Goal: Task Accomplishment & Management: Use online tool/utility

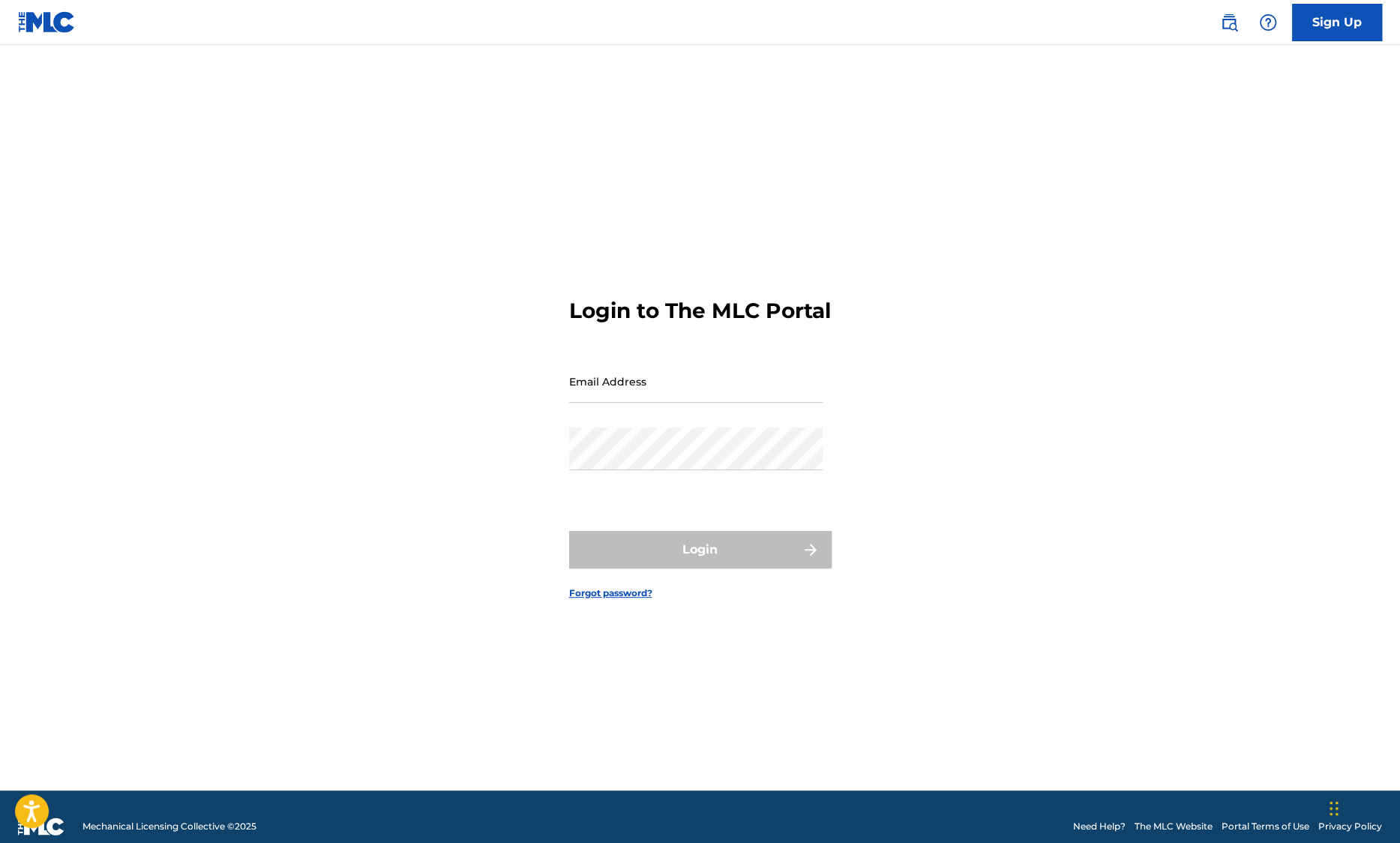
click at [715, 399] on input "Email Address" at bounding box center [695, 382] width 253 height 43
type input "[EMAIL_ADDRESS][DOMAIN_NAME]"
click at [653, 403] on input "[EMAIL_ADDRESS][DOMAIN_NAME]" at bounding box center [695, 382] width 253 height 43
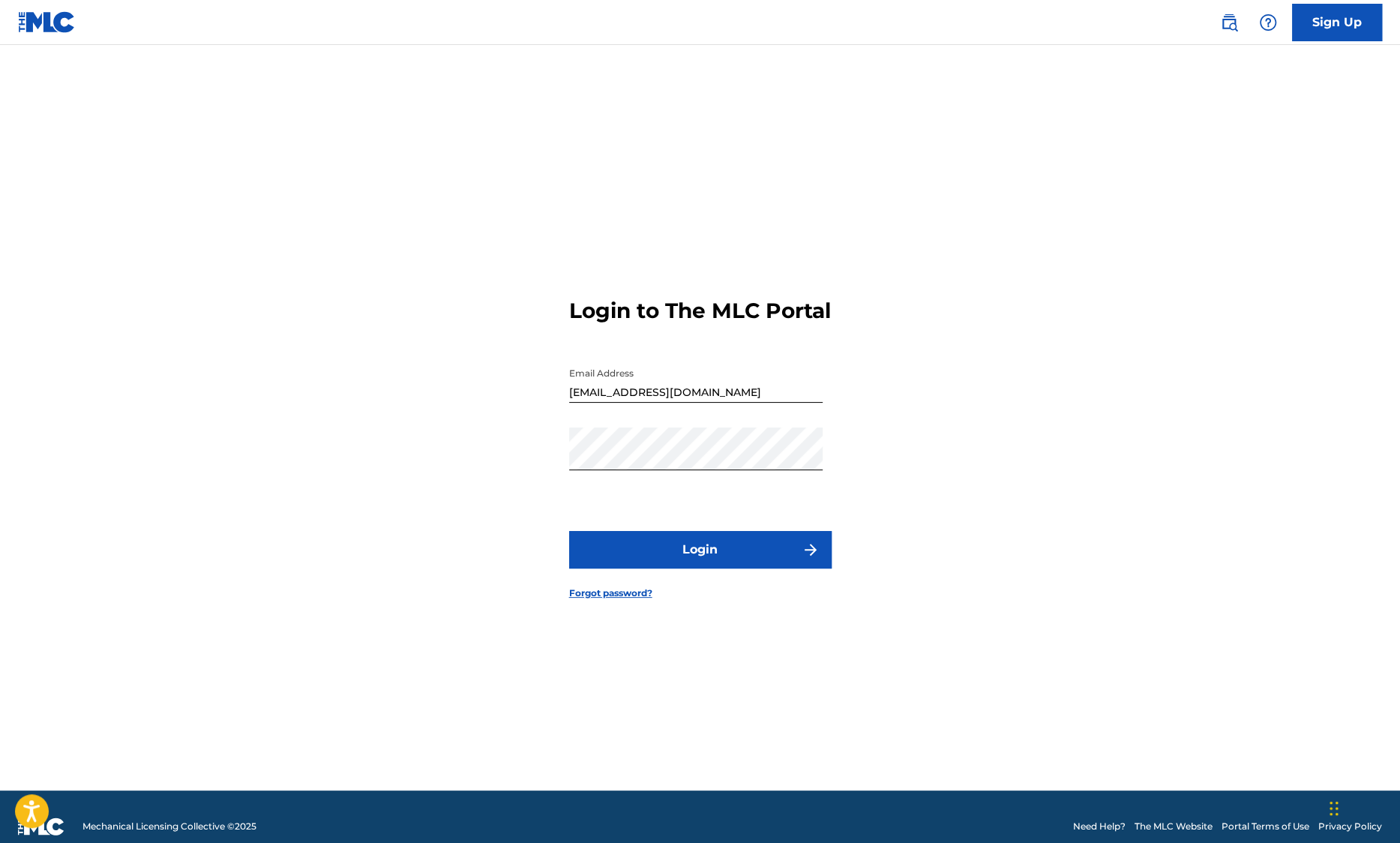
click at [683, 559] on button "Login" at bounding box center [700, 550] width 263 height 37
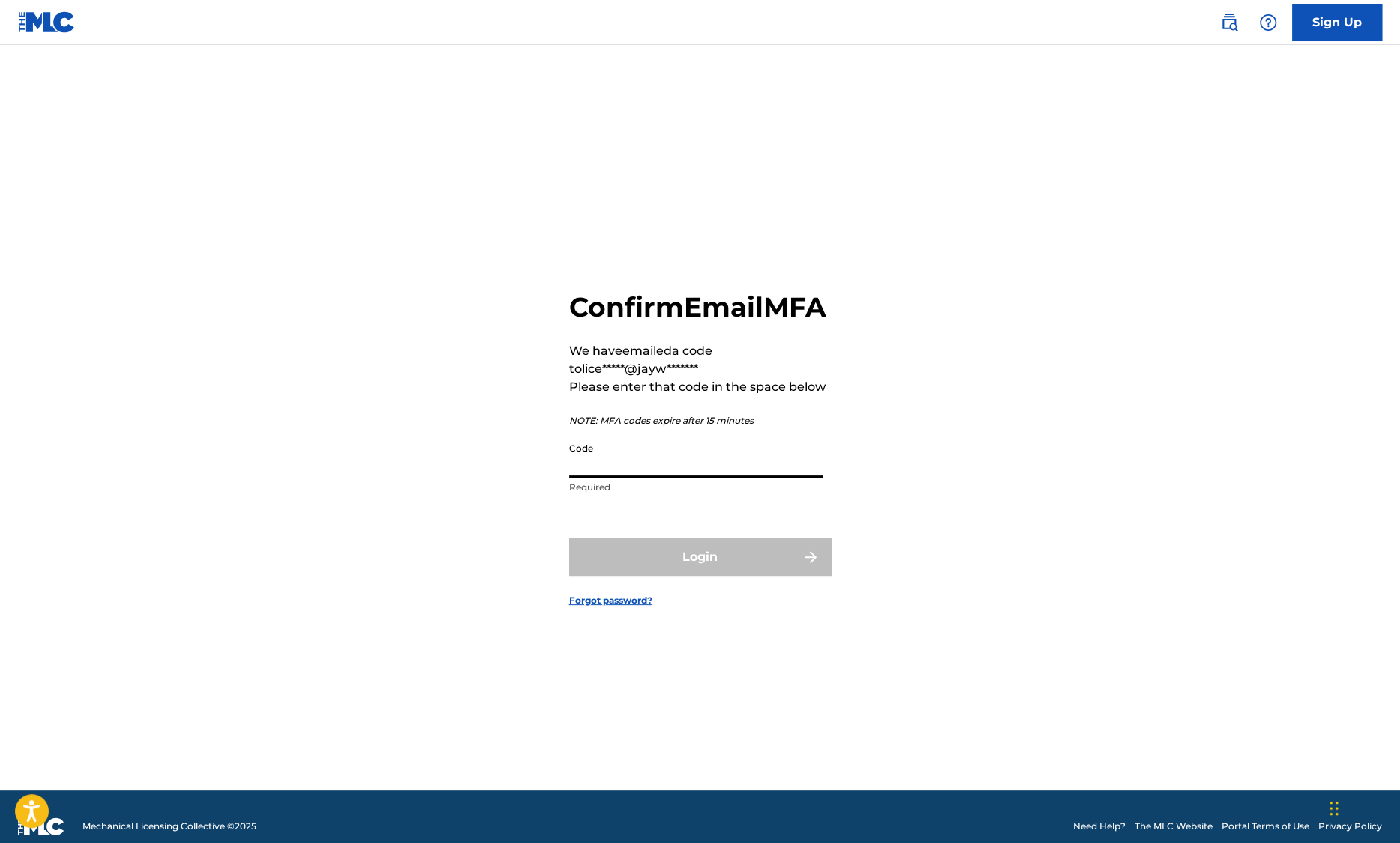
click at [623, 475] on input "Code" at bounding box center [695, 456] width 253 height 43
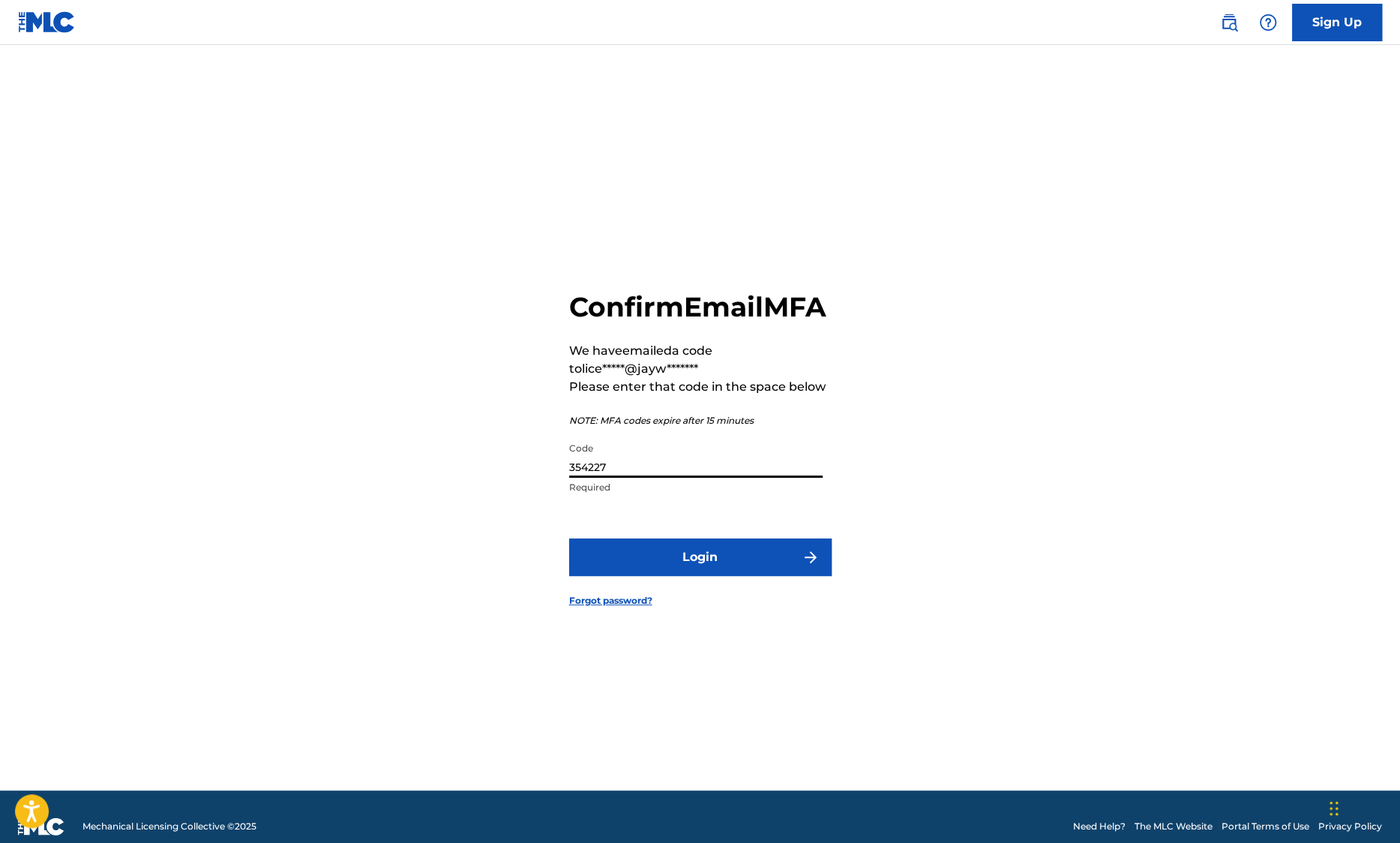
type input "354227"
click at [673, 567] on button "Login" at bounding box center [700, 557] width 263 height 37
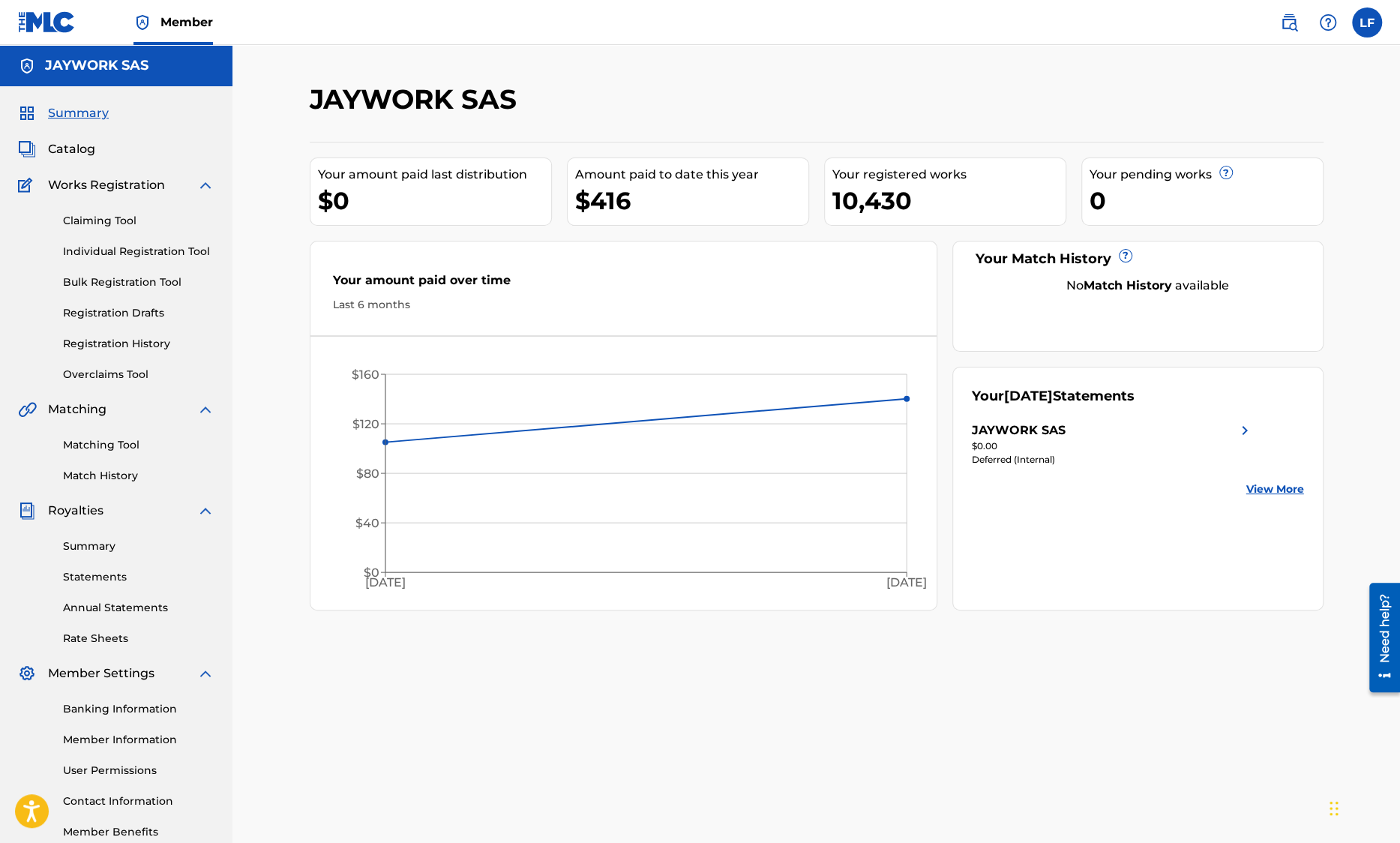
click at [132, 366] on div "Claiming Tool Individual Registration Tool Bulk Registration Tool Registration …" at bounding box center [116, 288] width 197 height 188
click at [132, 371] on link "Overclaims Tool" at bounding box center [138, 374] width 151 height 16
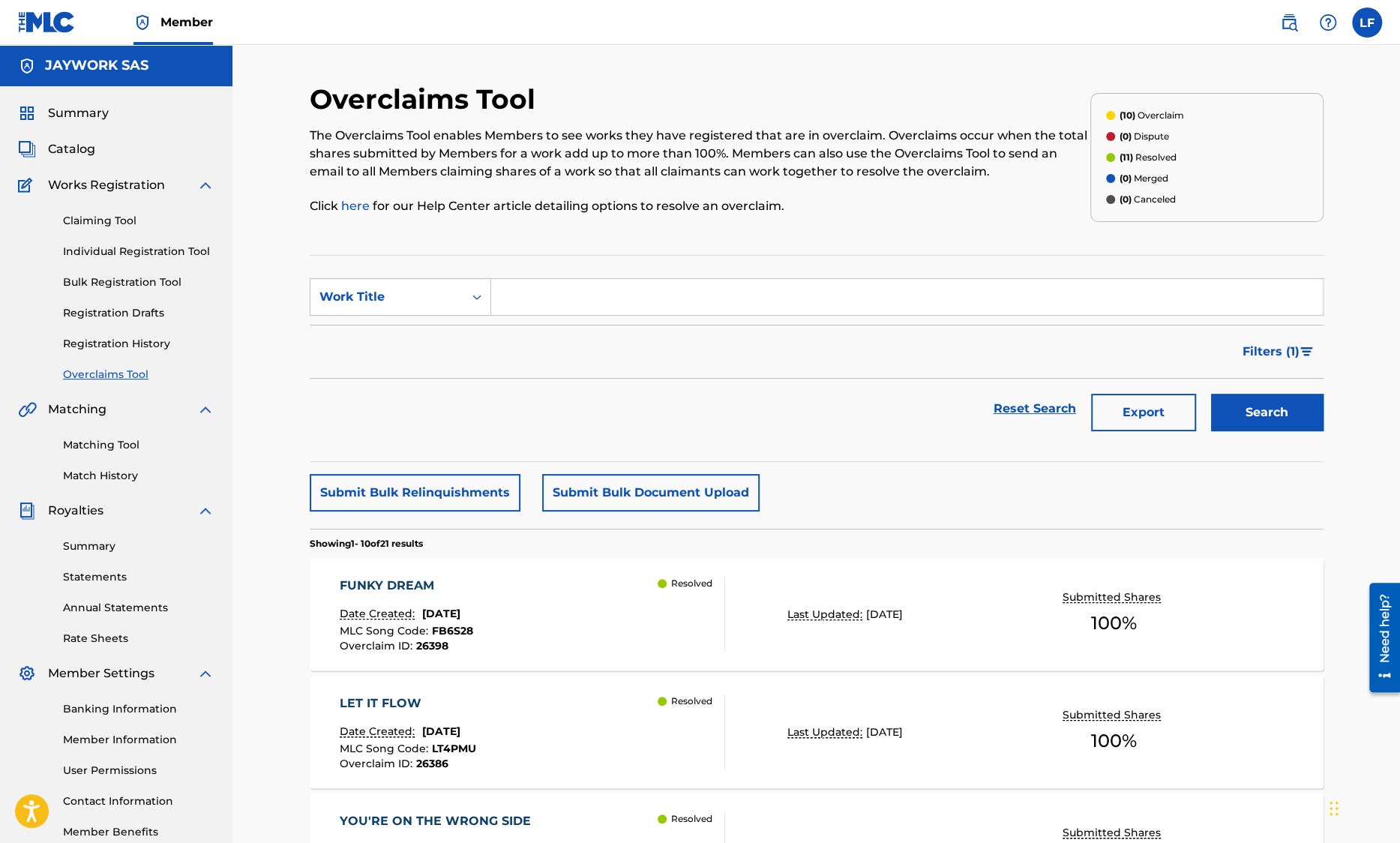
click at [577, 301] on input "Search Form" at bounding box center [907, 296] width 832 height 36
type input "free soul"
click at [1225, 403] on button "Search" at bounding box center [1266, 412] width 112 height 37
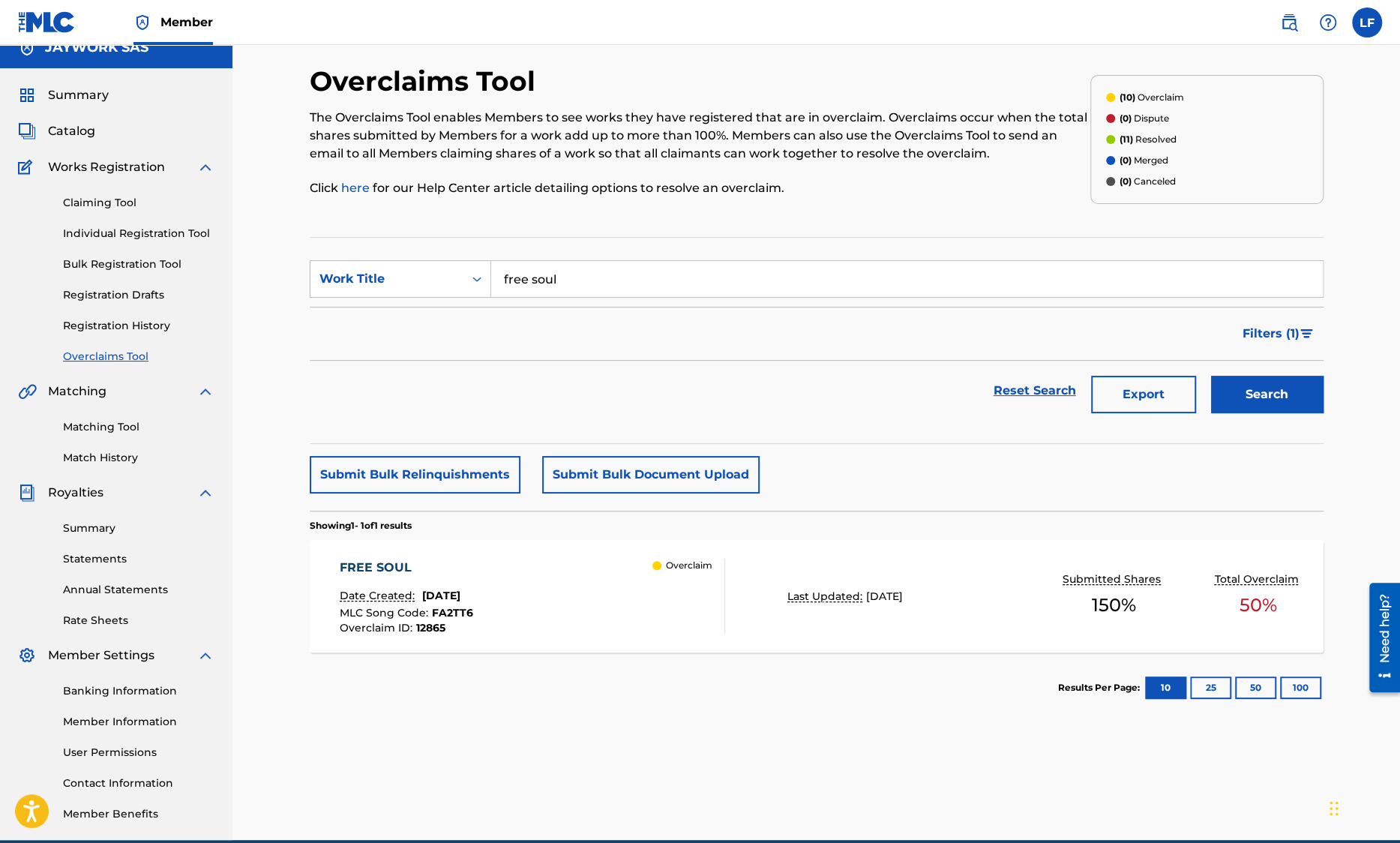
click at [927, 563] on div "FREE SOUL Date Created: [DATE] MLC Song Code : FA2TT6 Overclaim ID : 12865 Over…" at bounding box center [817, 595] width 1014 height 112
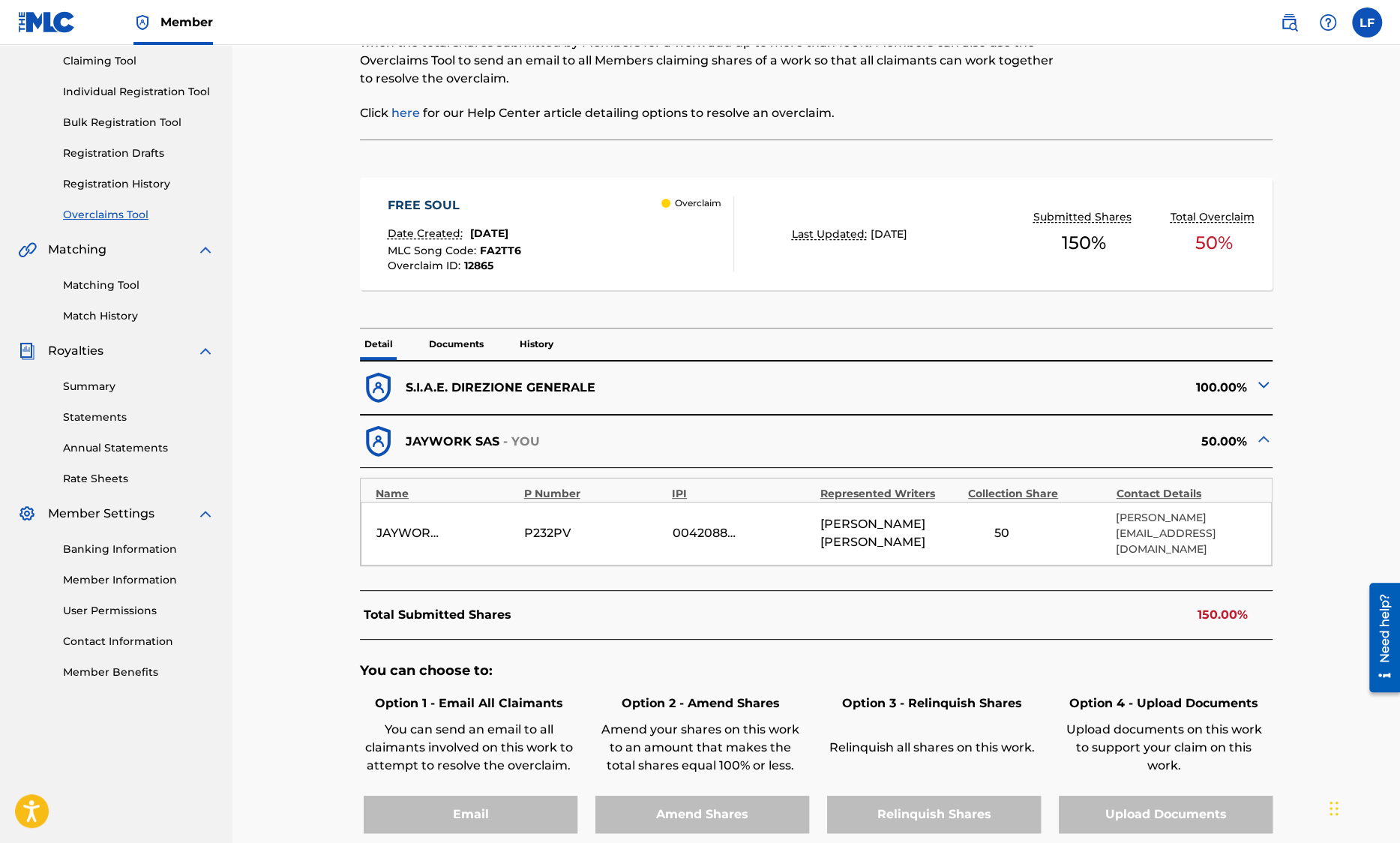
scroll to position [169, 0]
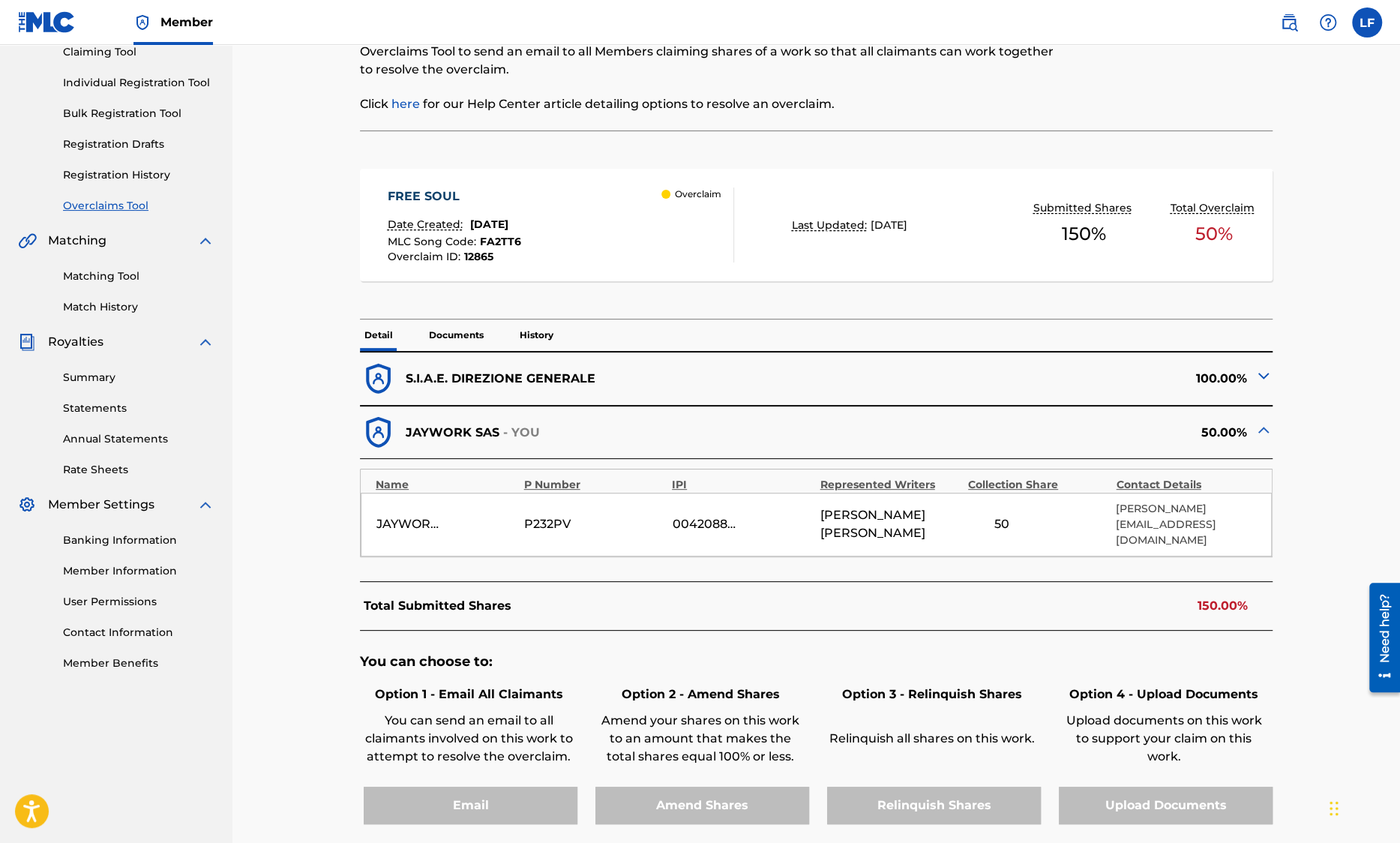
click at [1262, 377] on img at bounding box center [1263, 375] width 18 height 18
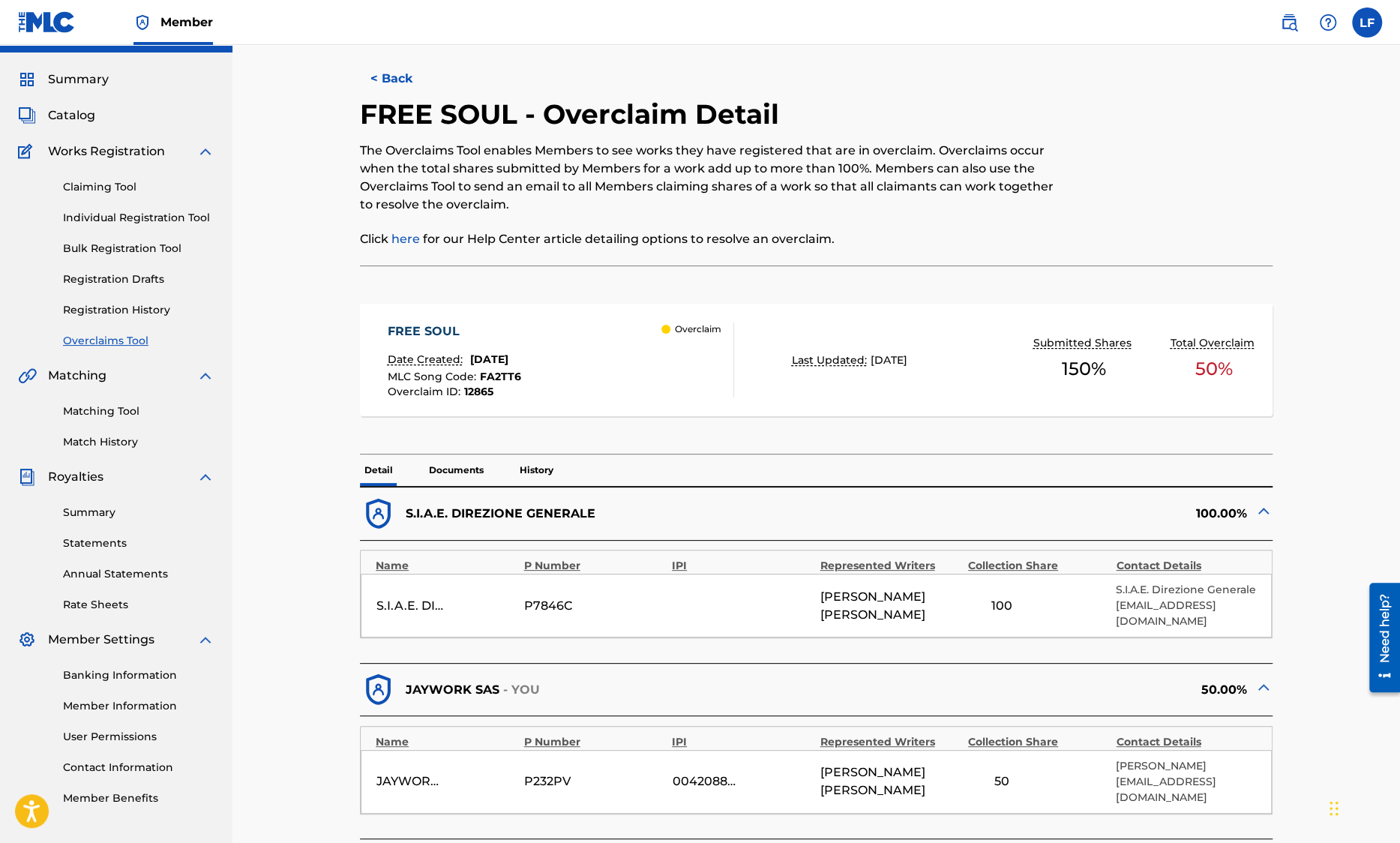
scroll to position [421, 0]
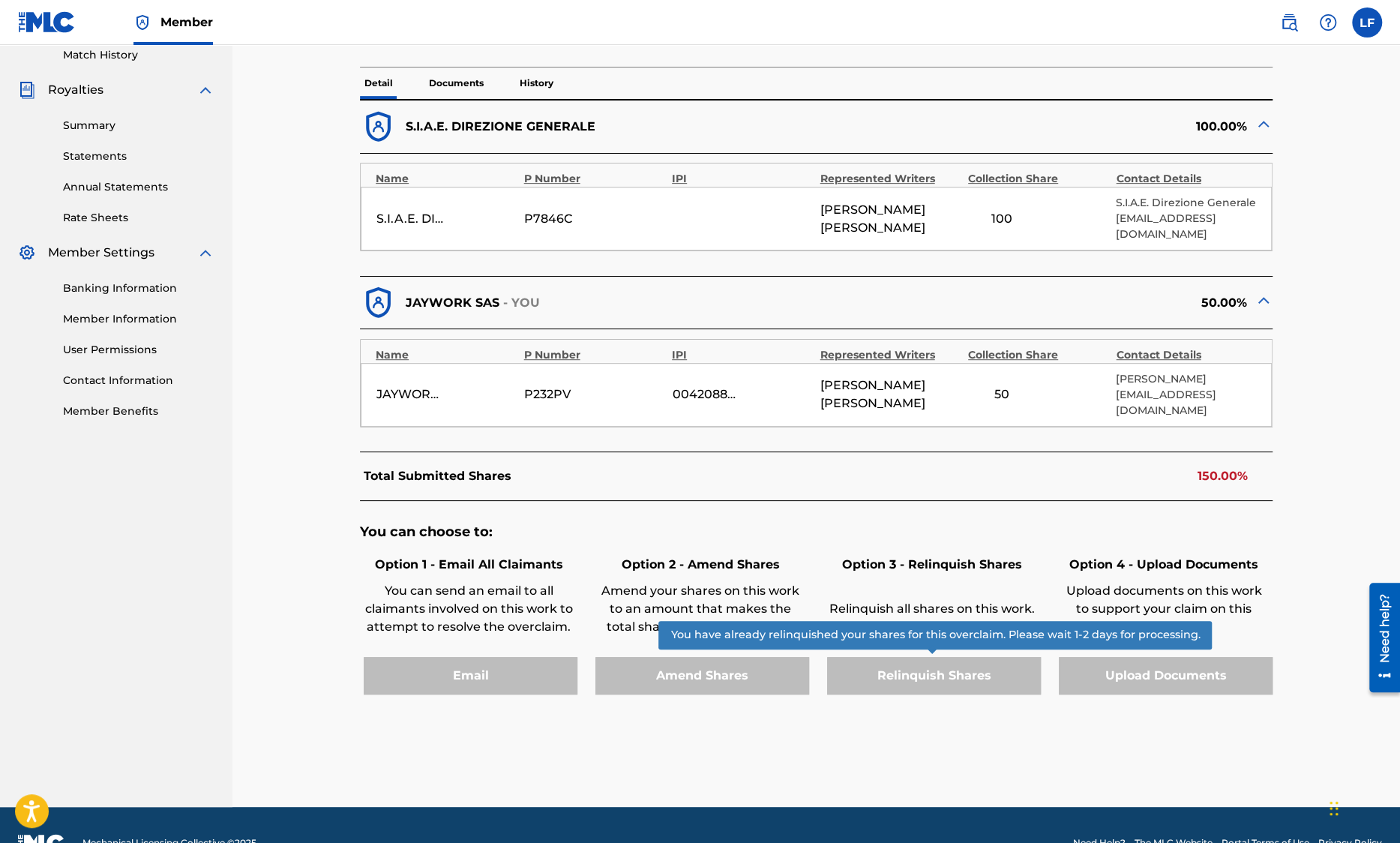
click at [953, 656] on div "Relinquish Shares" at bounding box center [932, 675] width 217 height 37
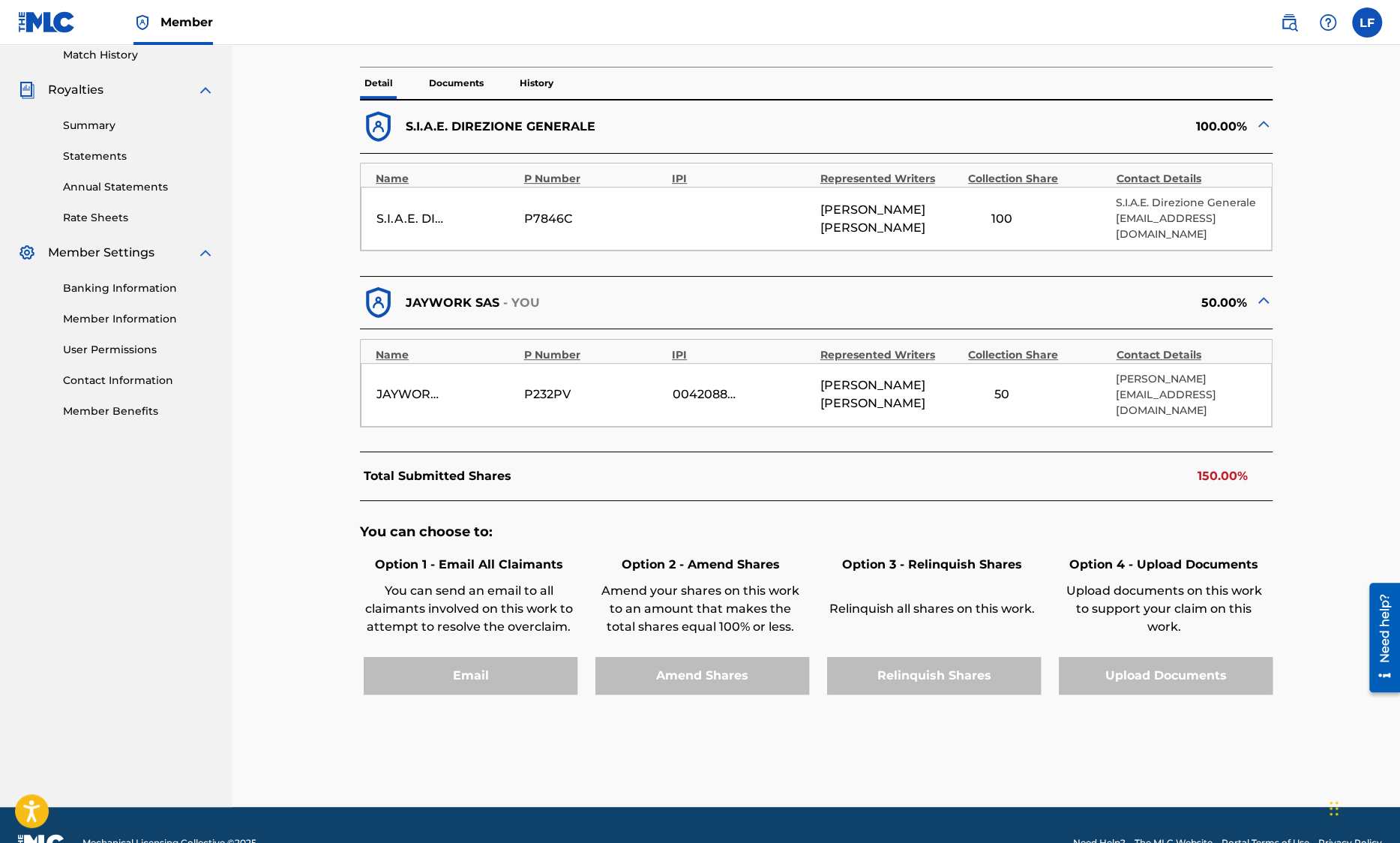
click at [927, 555] on h6 "Option 3 - Relinquish Shares" at bounding box center [932, 564] width 210 height 18
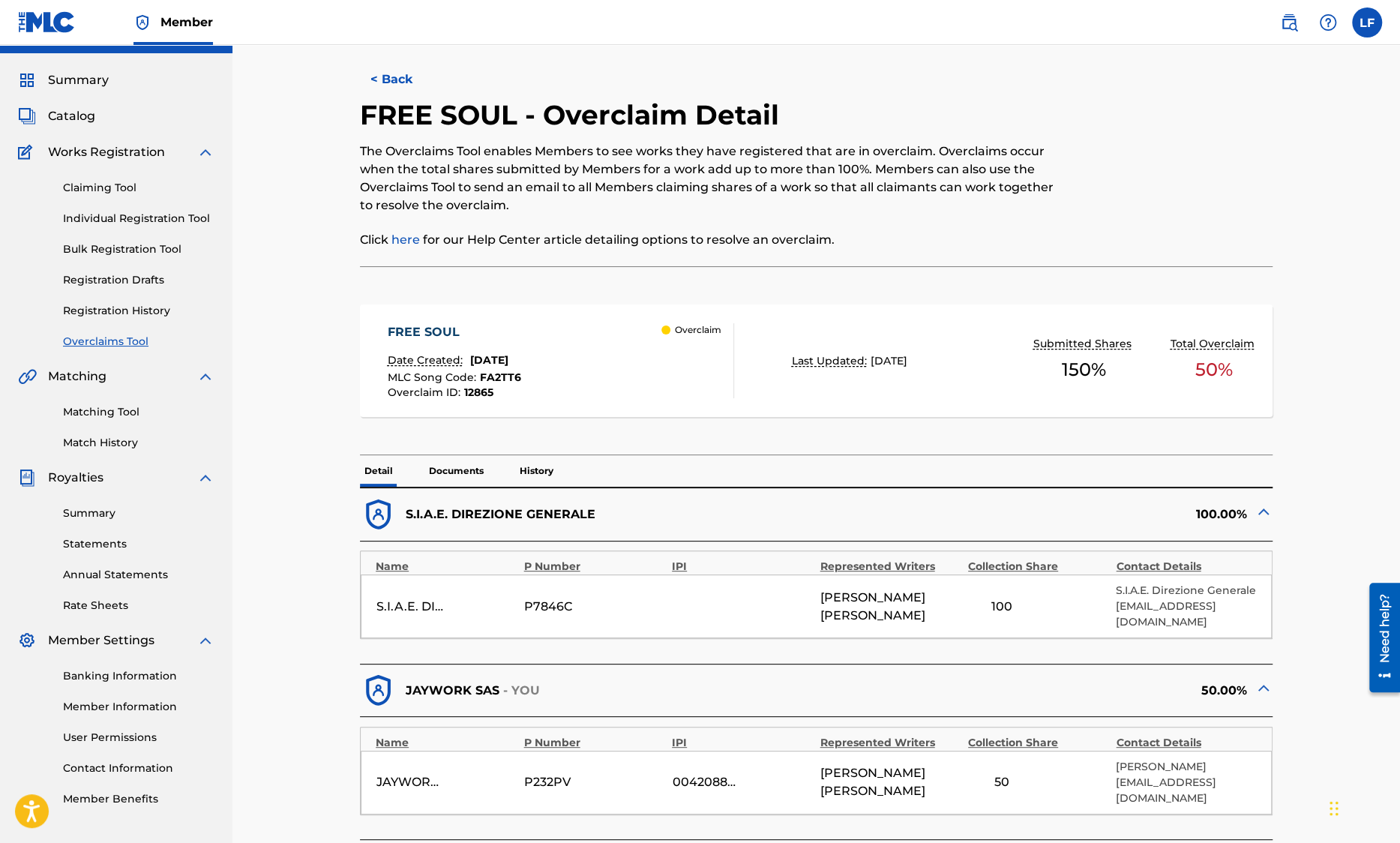
scroll to position [0, 0]
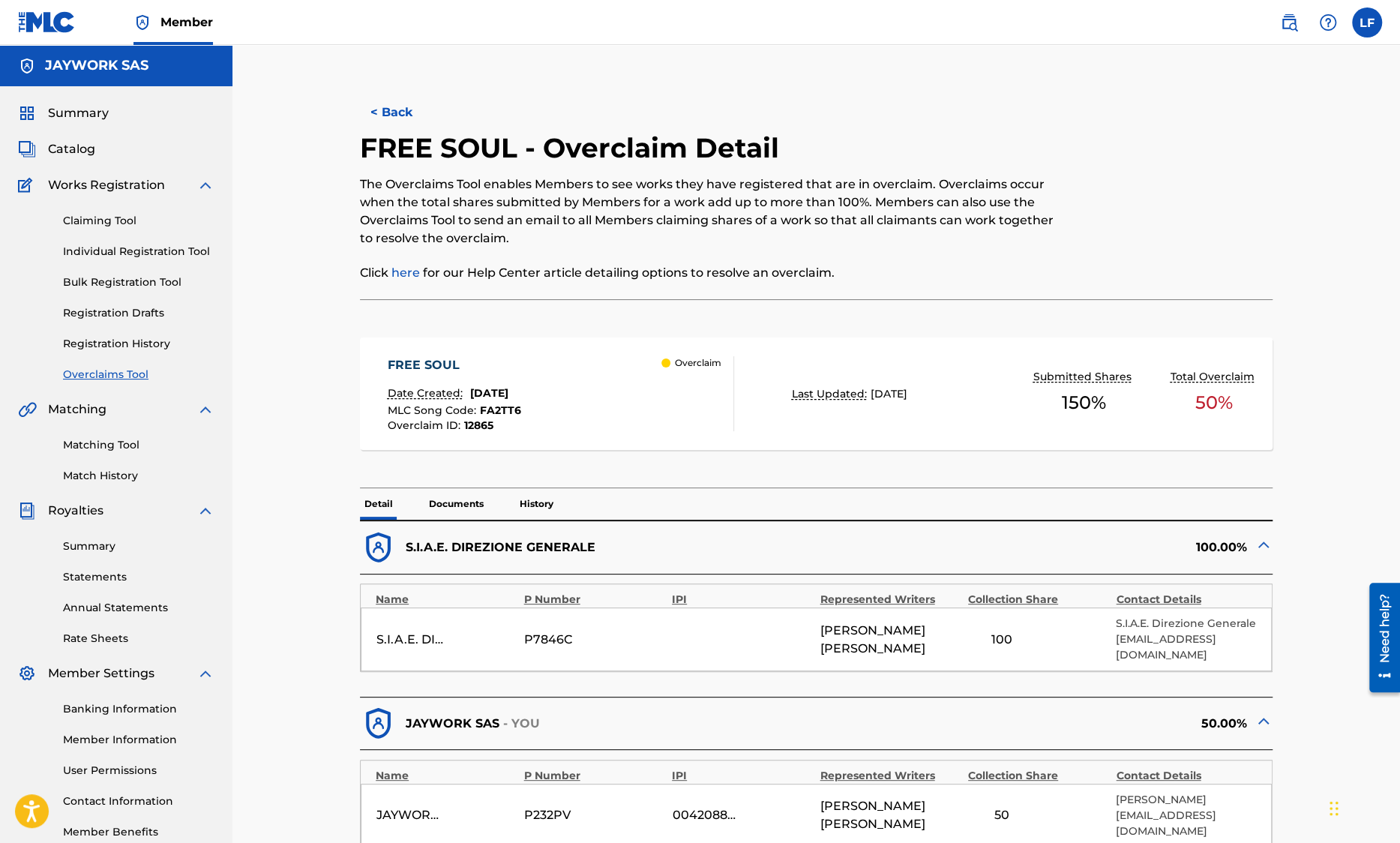
click at [403, 121] on button "< Back" at bounding box center [405, 112] width 90 height 37
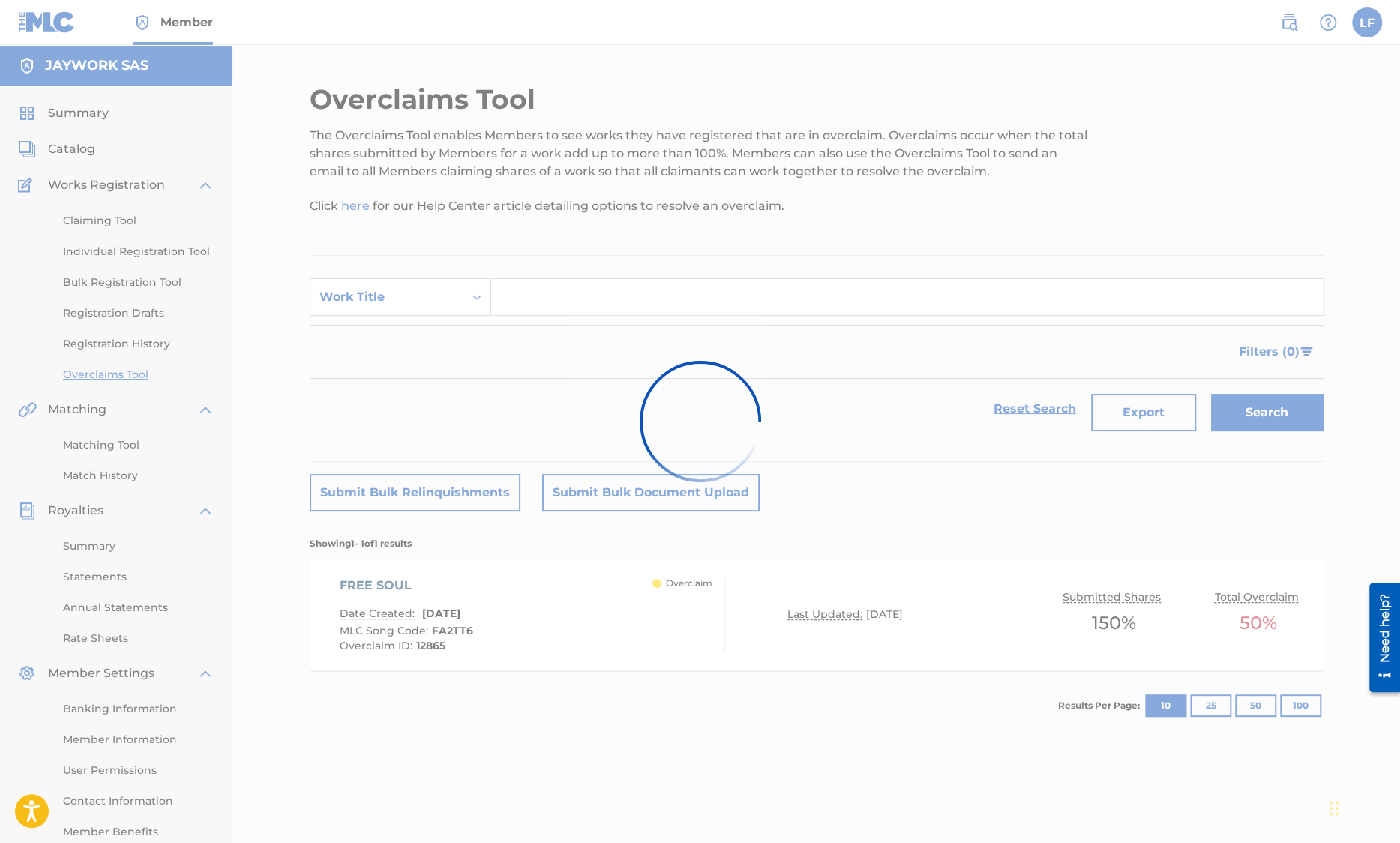
scroll to position [68, 0]
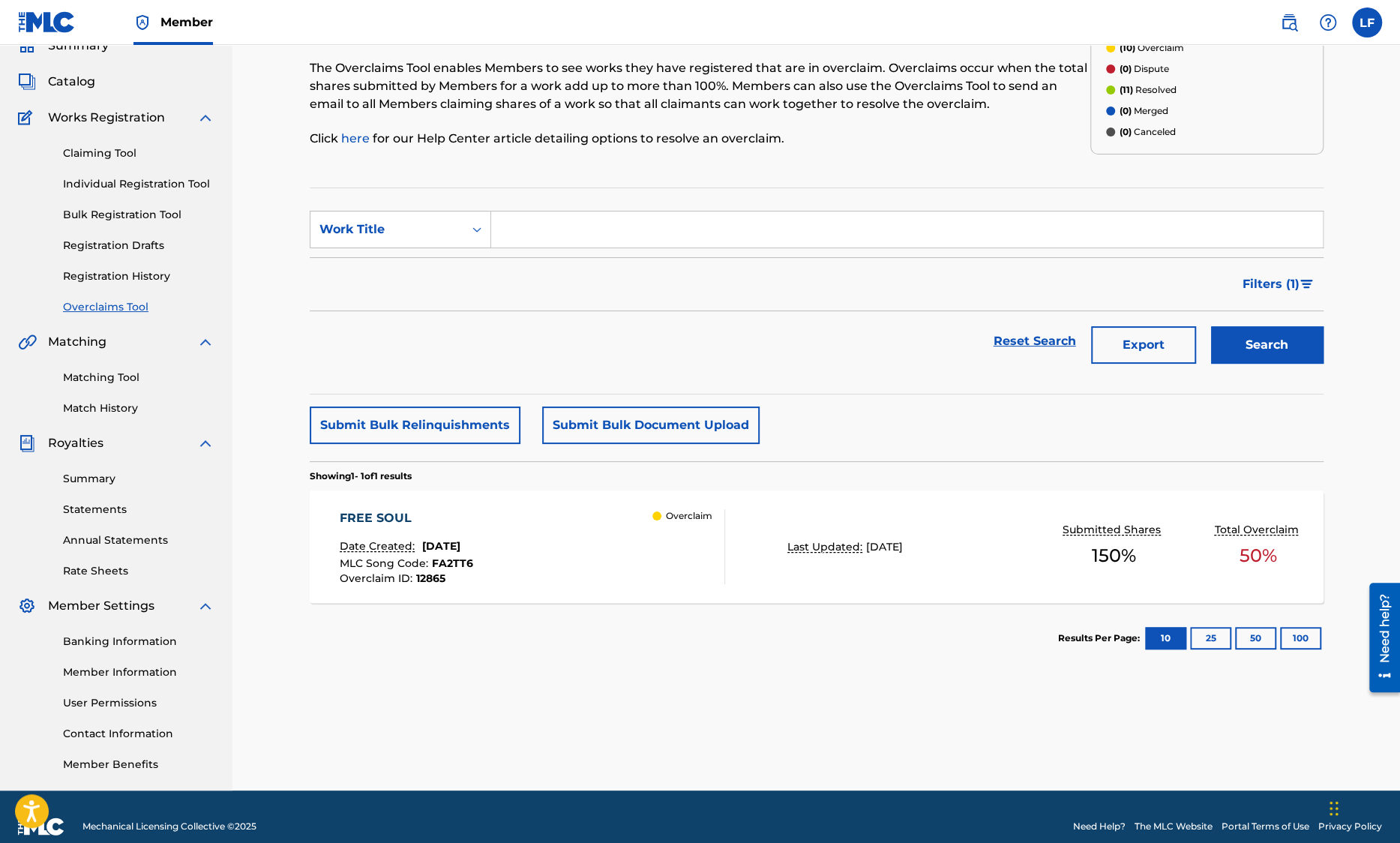
click at [1011, 539] on div "Last Updated: [DATE]" at bounding box center [901, 547] width 227 height 16
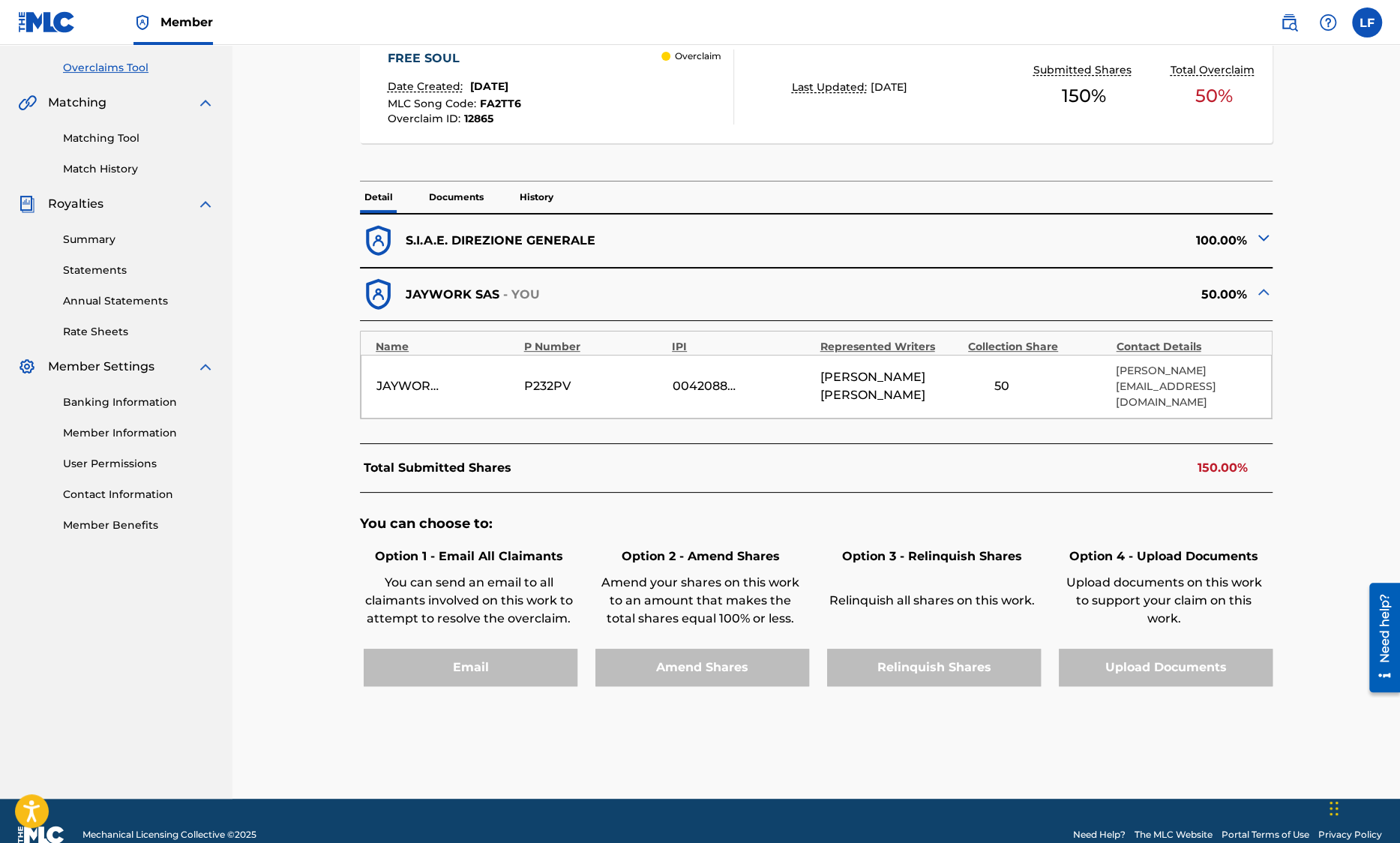
scroll to position [315, 0]
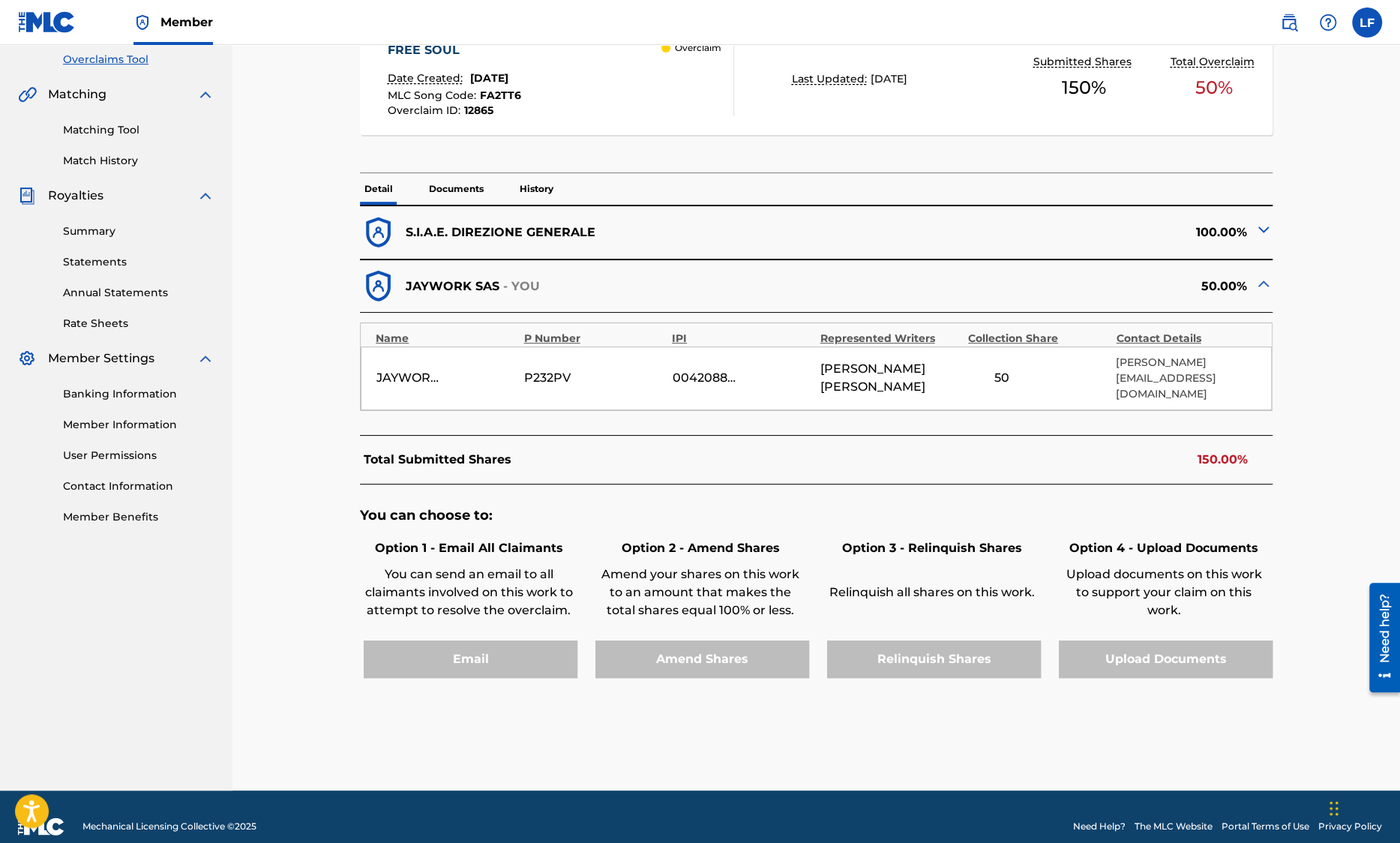
click at [1129, 451] on div "Total Submitted Shares 150.00%" at bounding box center [816, 459] width 913 height 49
